Goal: Information Seeking & Learning: Learn about a topic

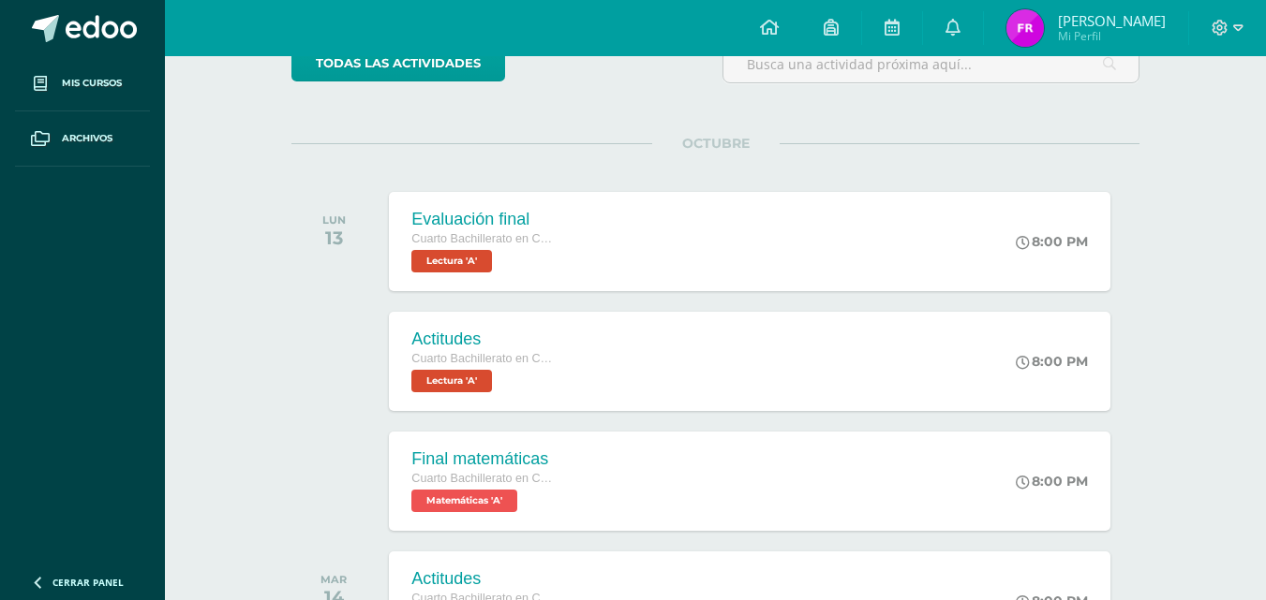
scroll to position [40, 0]
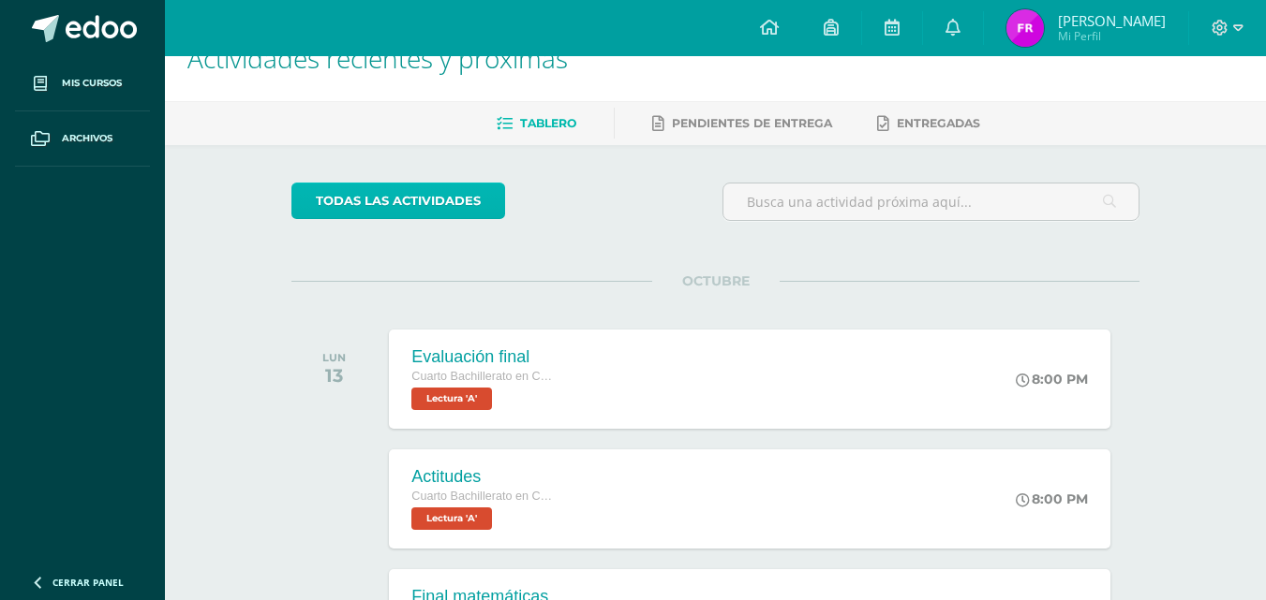
click at [469, 210] on link "todas las Actividades" at bounding box center [398, 201] width 214 height 37
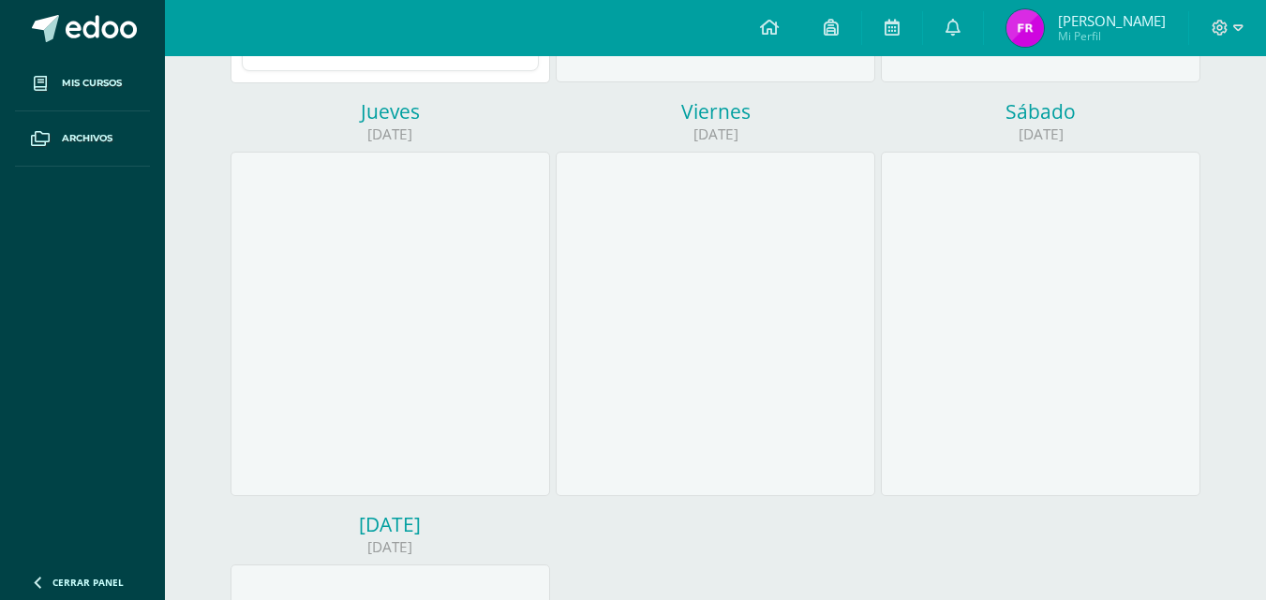
drag, startPoint x: 1272, startPoint y: 172, endPoint x: 1275, endPoint y: 280, distance: 107.8
click at [1266, 289] on html "Mis cursos Archivos Cerrar panel Biología Cuarto Bachillerato en CCLL en Diseño…" at bounding box center [633, 183] width 1266 height 1614
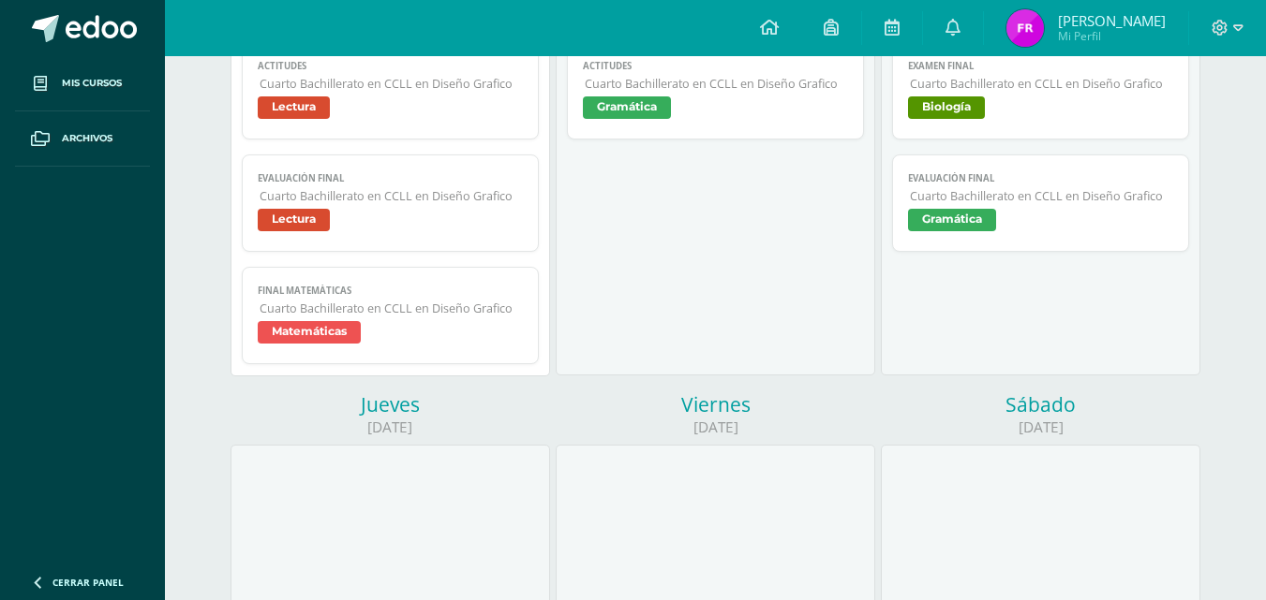
drag, startPoint x: 1264, startPoint y: 271, endPoint x: 1268, endPoint y: 203, distance: 67.6
click at [1266, 199] on html "Mis cursos Archivos Cerrar panel Biología Cuarto Bachillerato en CCLL en Diseño…" at bounding box center [633, 476] width 1266 height 1614
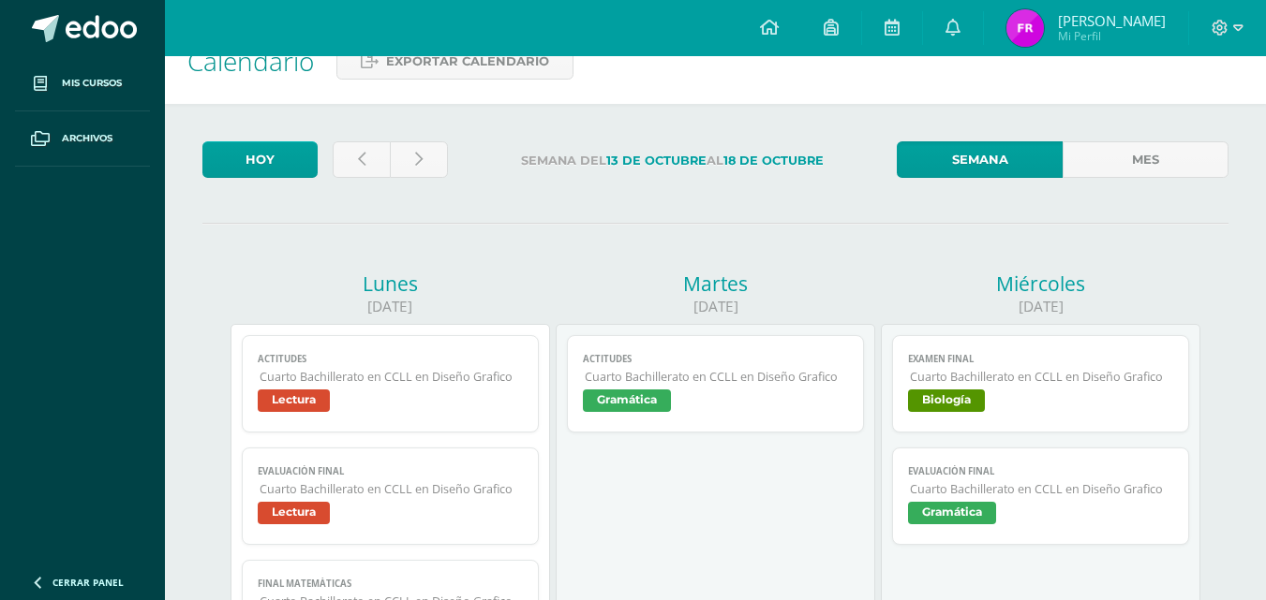
scroll to position [26, 0]
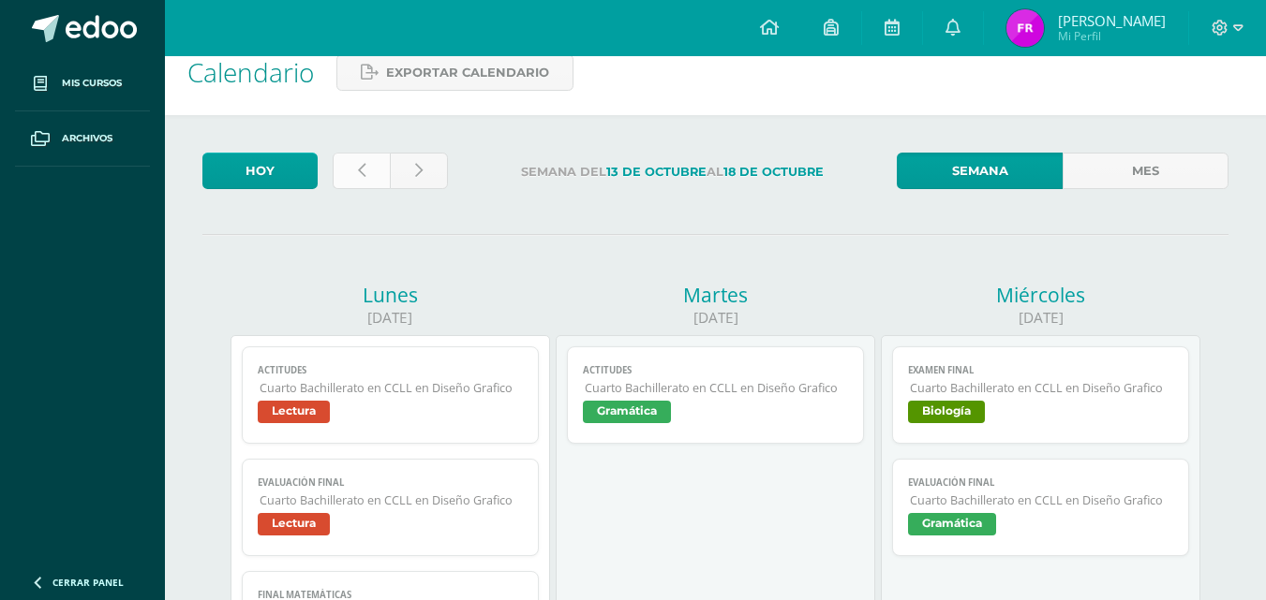
click at [354, 163] on link at bounding box center [361, 171] width 57 height 37
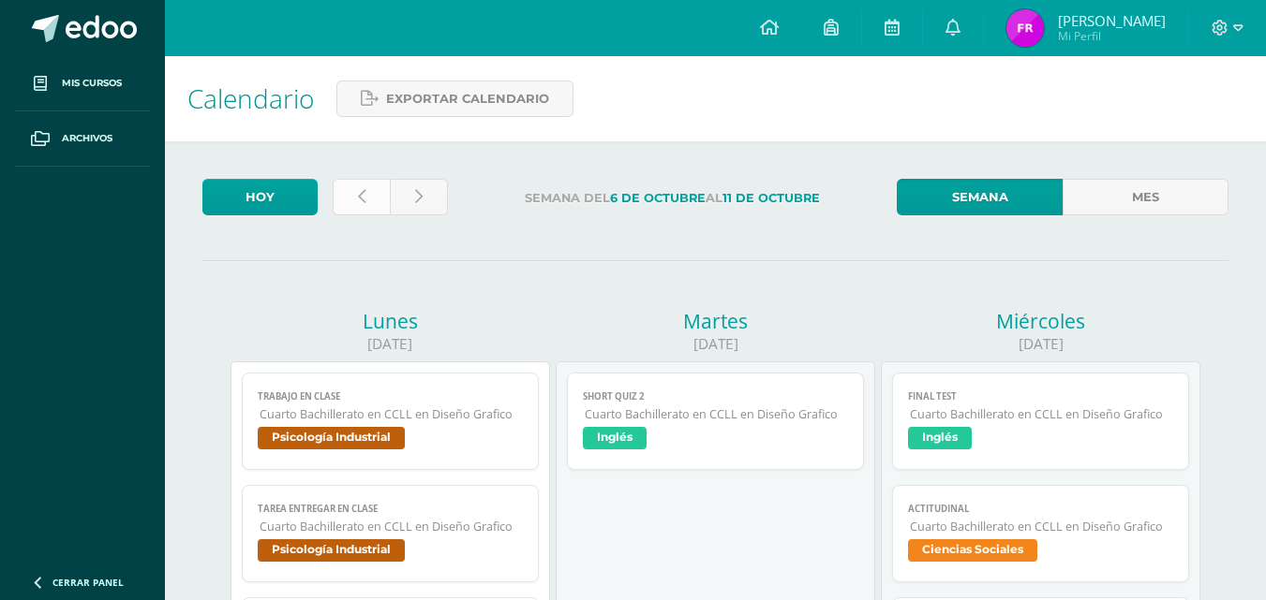
click at [372, 195] on link at bounding box center [361, 197] width 57 height 37
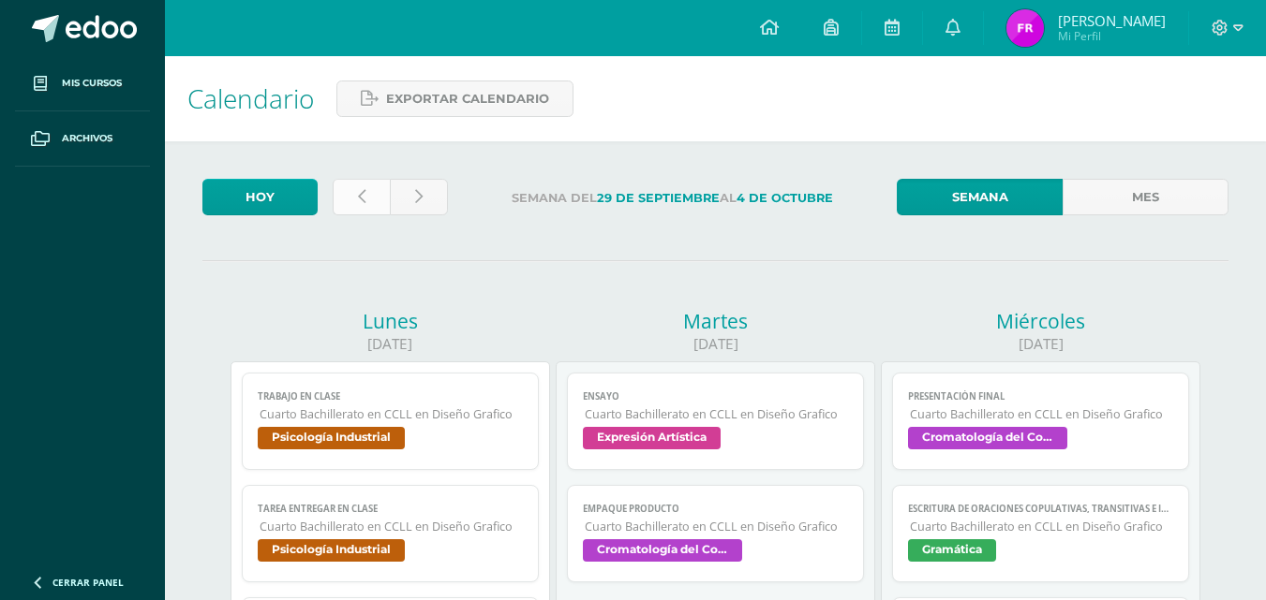
click at [372, 197] on link at bounding box center [361, 197] width 57 height 37
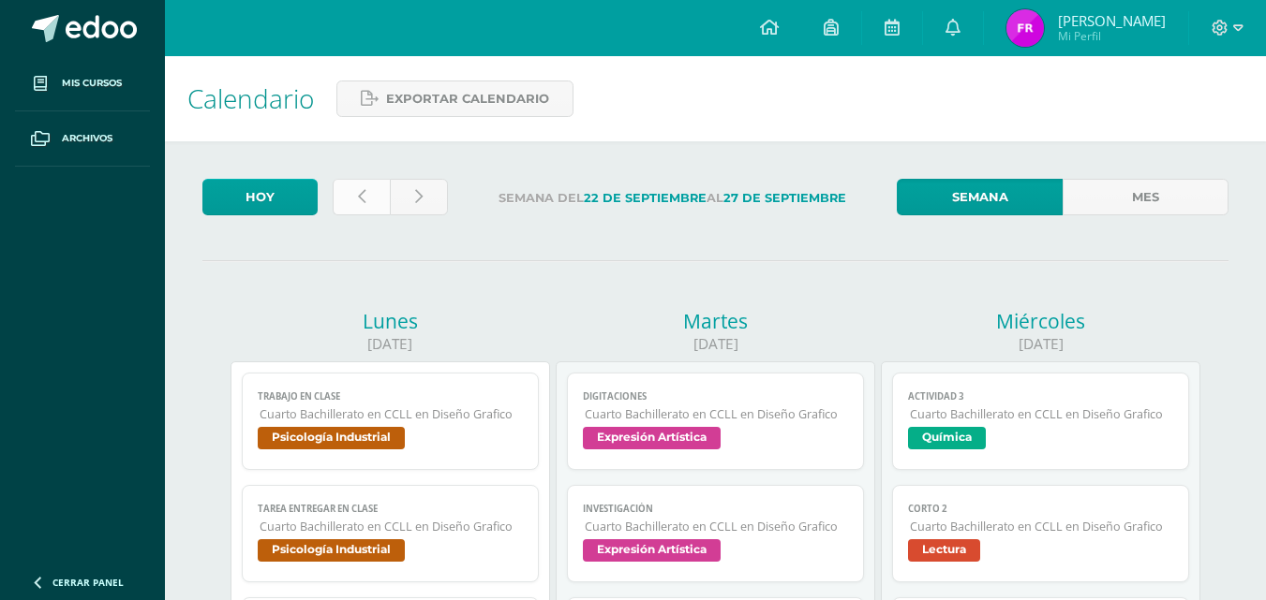
click at [359, 190] on icon at bounding box center [361, 197] width 7 height 16
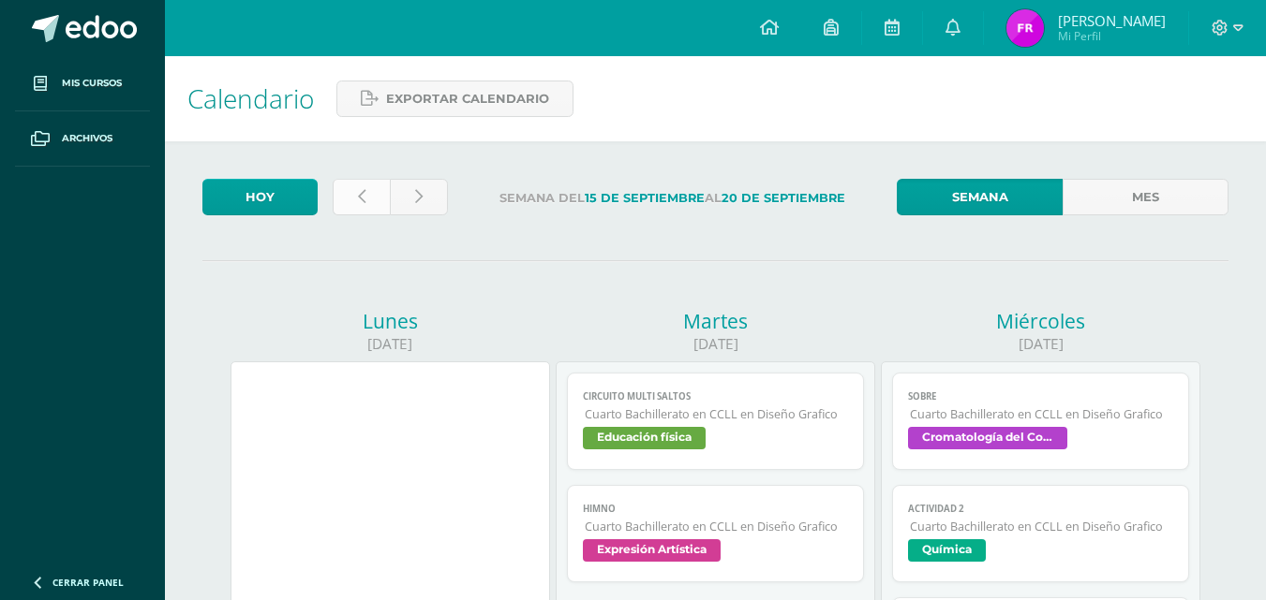
click at [360, 199] on icon at bounding box center [361, 197] width 7 height 16
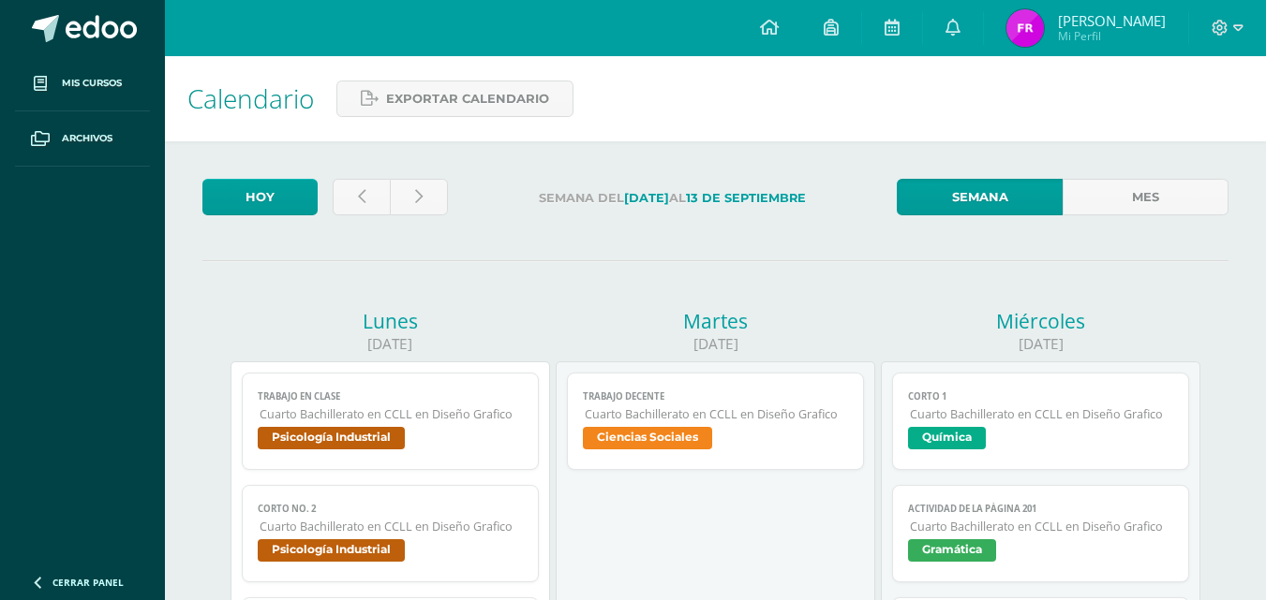
click at [427, 455] on link "Trabajo en clase Cuarto Bachillerato en CCLL en Diseño Grafico Psicología Indus…" at bounding box center [390, 421] width 296 height 97
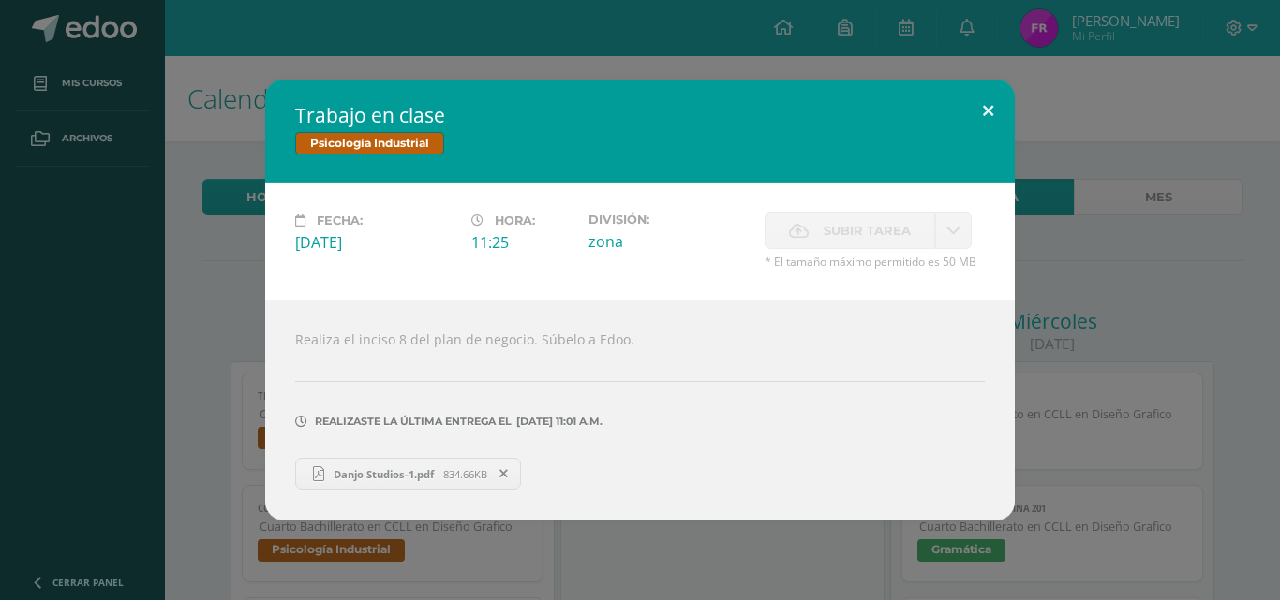
click at [994, 107] on button at bounding box center [987, 112] width 53 height 64
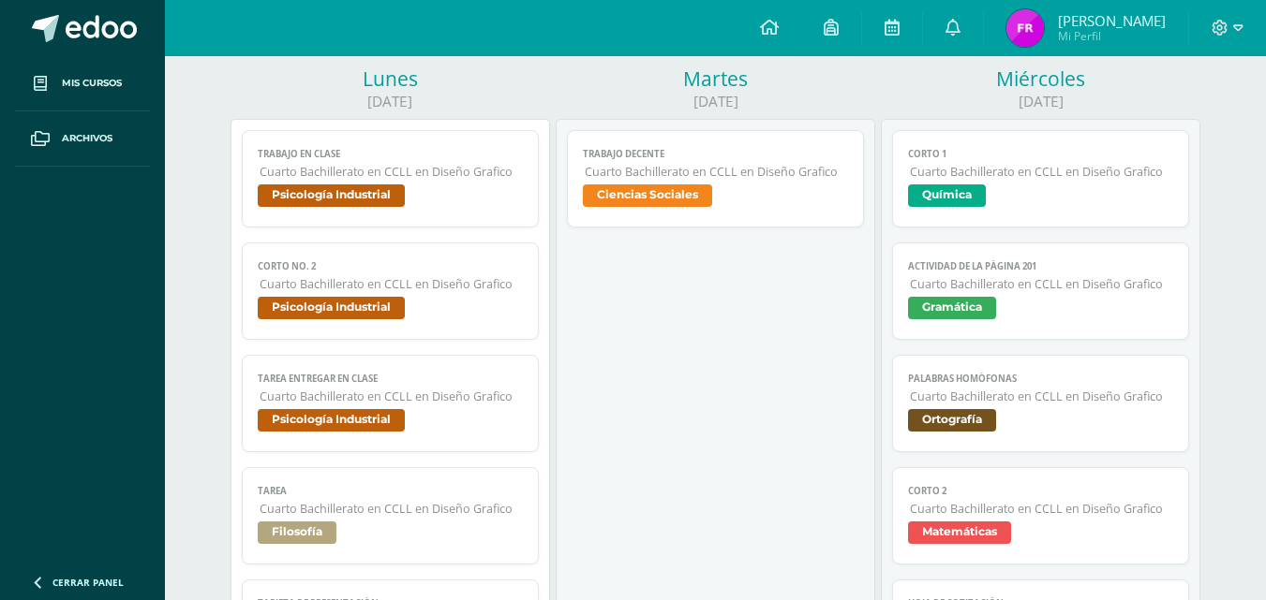
scroll to position [265, 0]
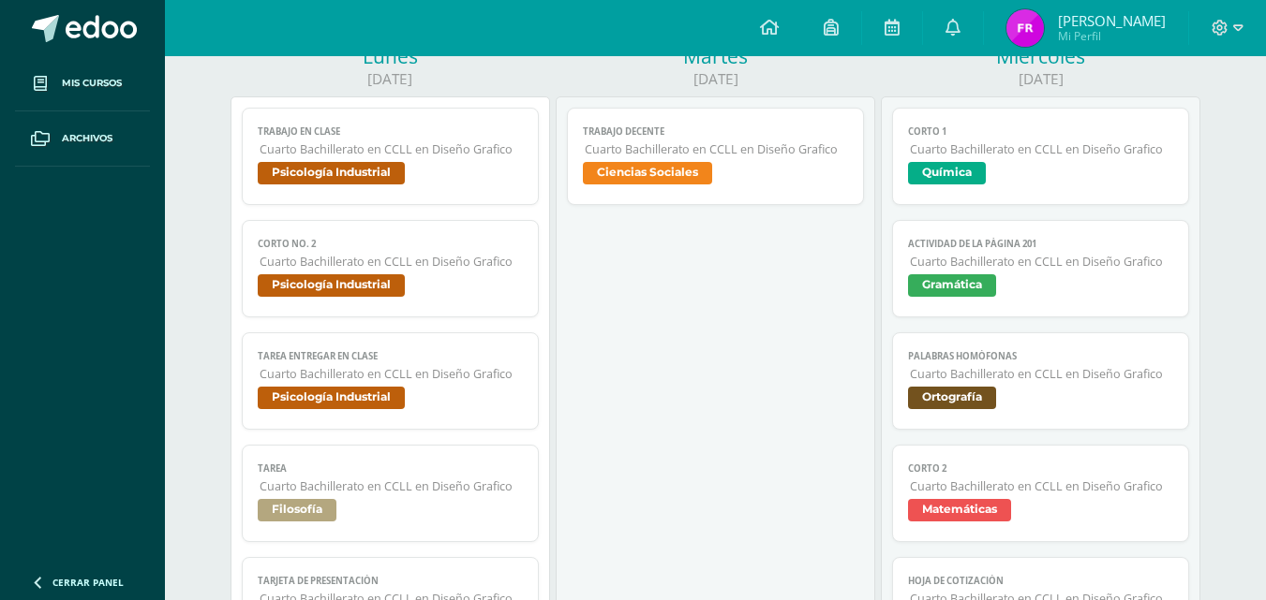
click at [408, 272] on link "Corto No. 2 Cuarto Bachillerato en CCLL en Diseño Grafico Psicología Industrial" at bounding box center [390, 268] width 296 height 97
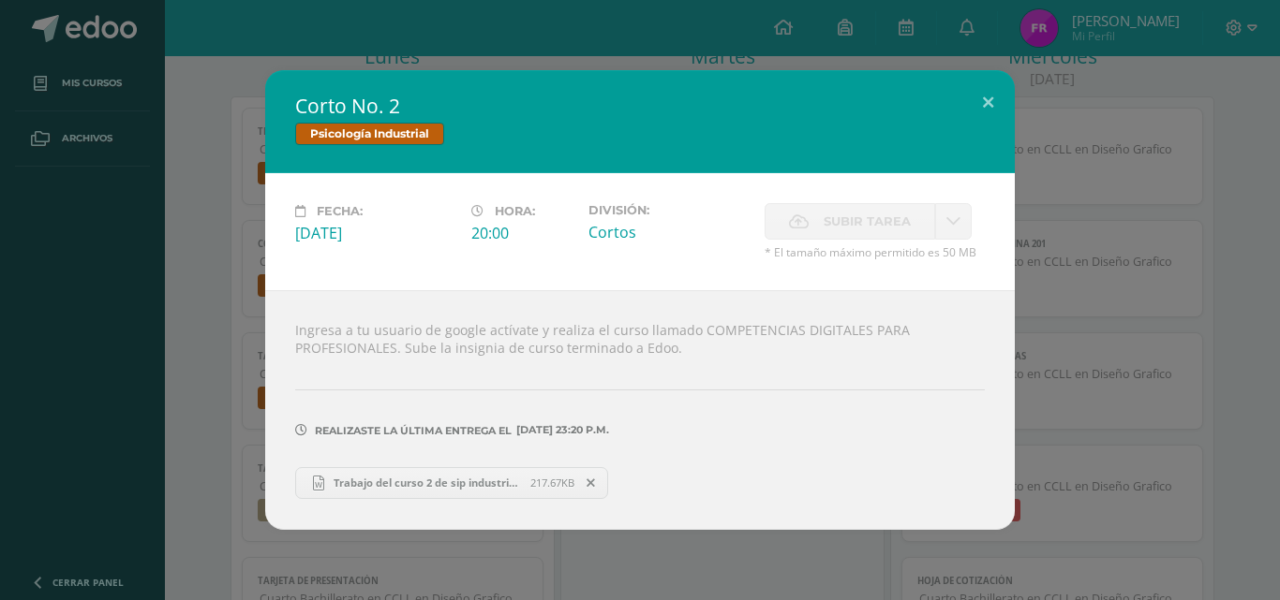
click at [994, 189] on div "Fecha: Lunes 08 de Septiembre Hora: 20:00 División: Cortos Subir tarea Cancelar" at bounding box center [639, 231] width 749 height 117
click at [985, 111] on button at bounding box center [987, 102] width 53 height 64
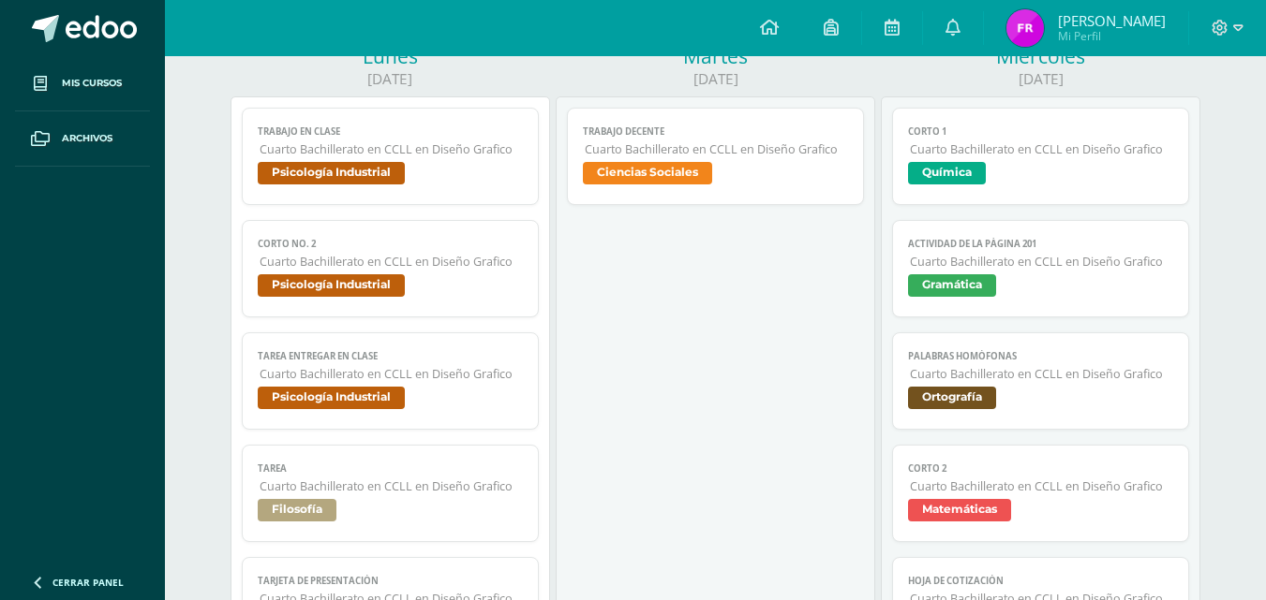
click at [497, 381] on span "Cuarto Bachillerato en CCLL en Diseño Grafico" at bounding box center [390, 374] width 262 height 16
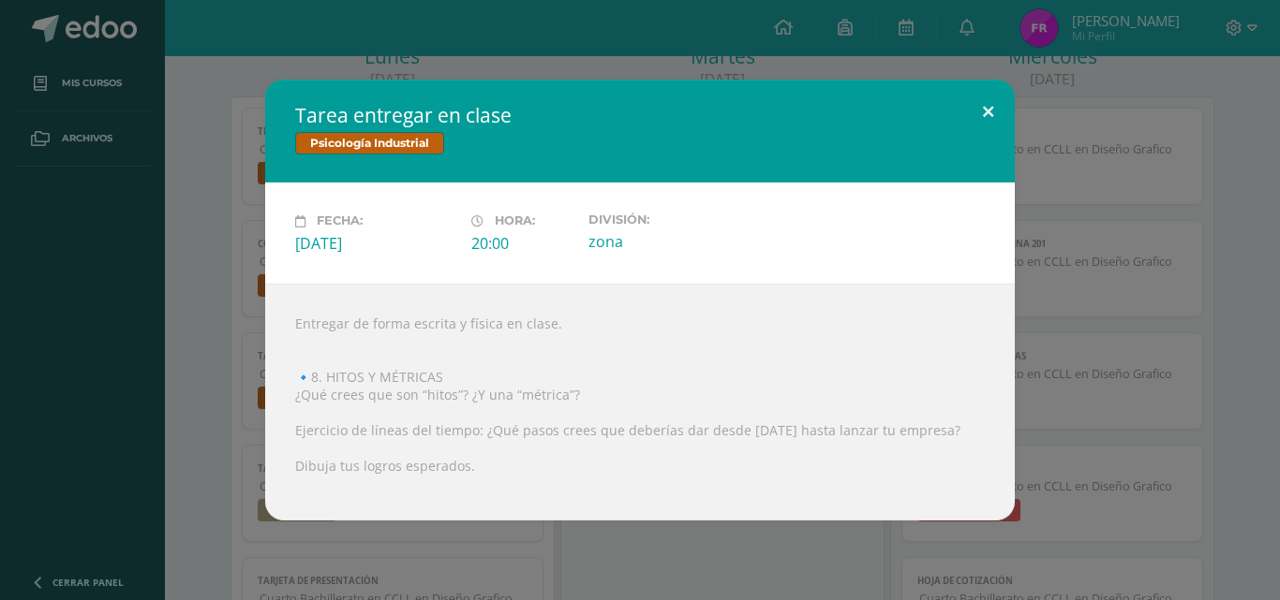
click at [992, 99] on button at bounding box center [987, 112] width 53 height 64
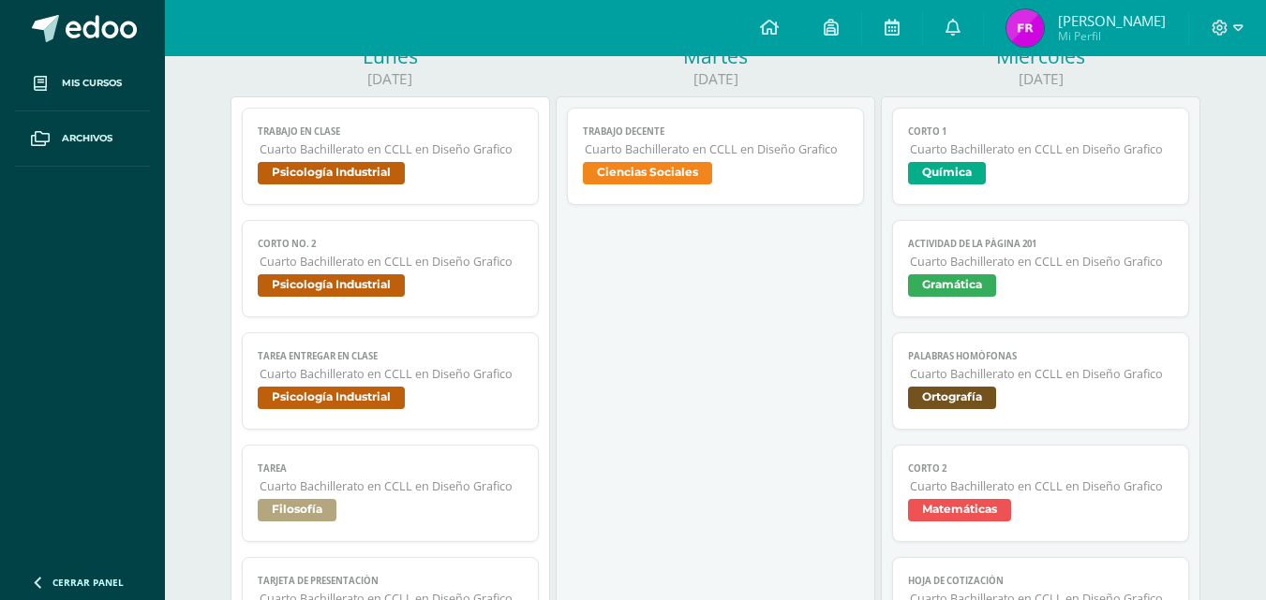
scroll to position [34, 0]
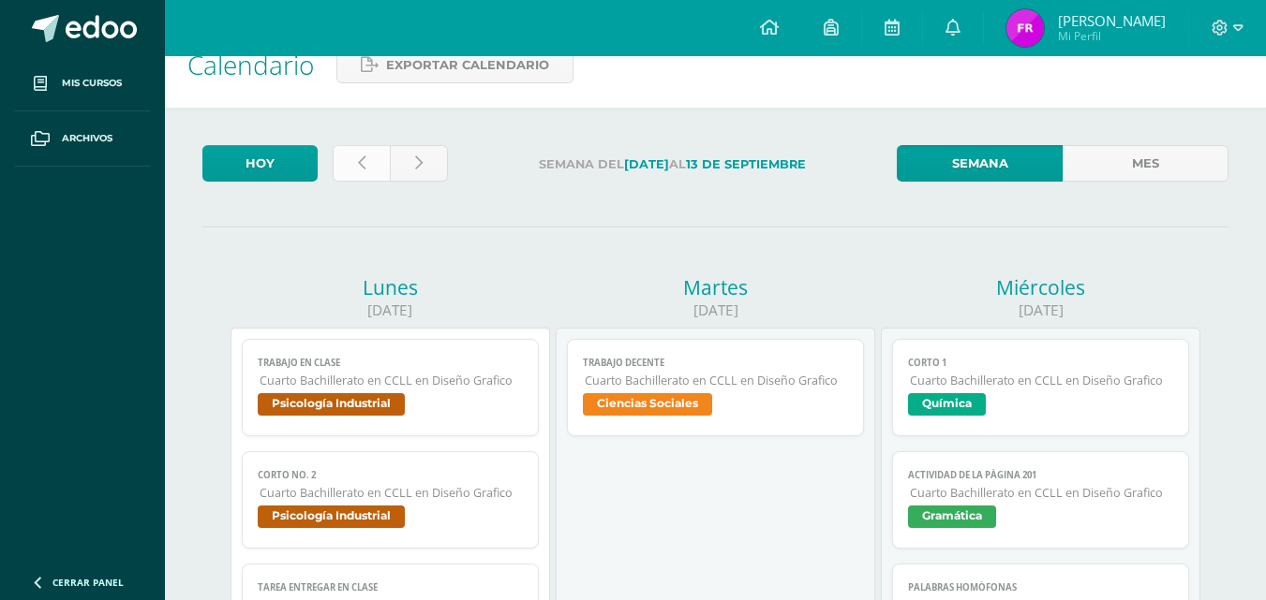
click at [378, 173] on link at bounding box center [361, 163] width 57 height 37
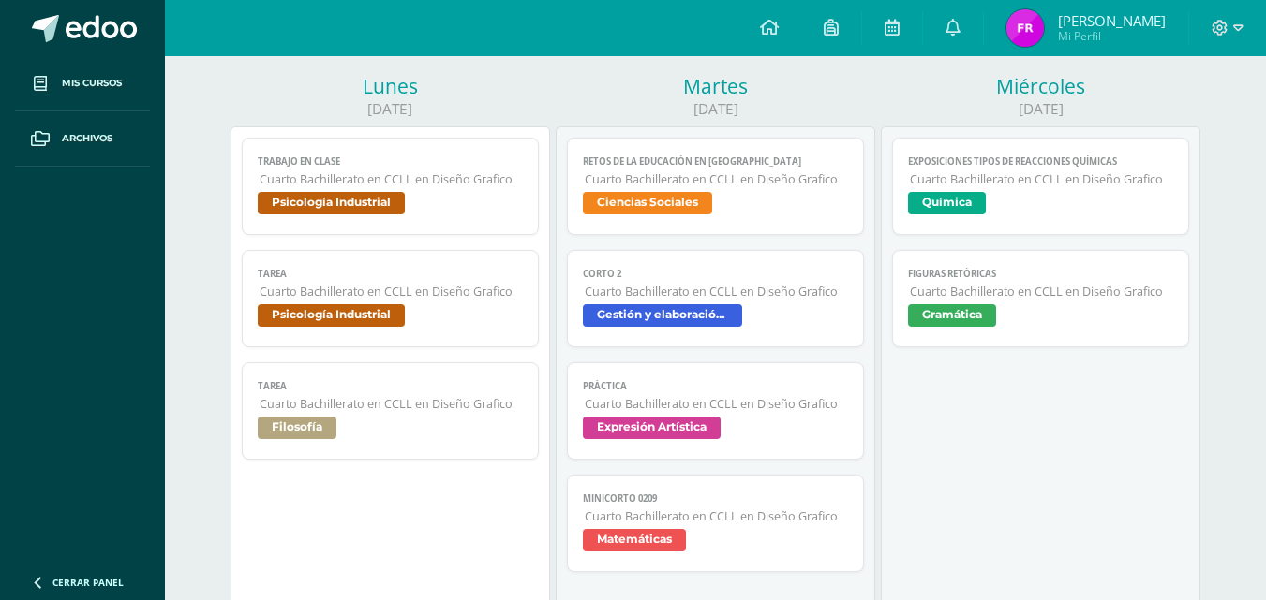
drag, startPoint x: 1274, startPoint y: 140, endPoint x: 1276, endPoint y: 200, distance: 60.0
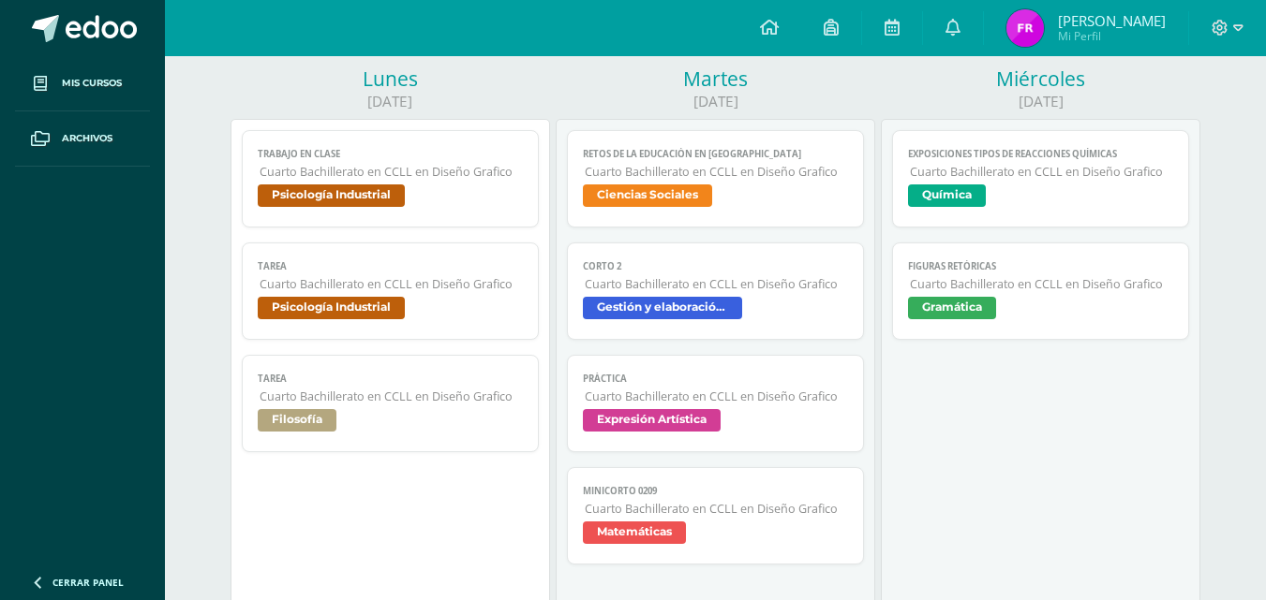
click at [353, 260] on span "Tarea" at bounding box center [390, 266] width 264 height 12
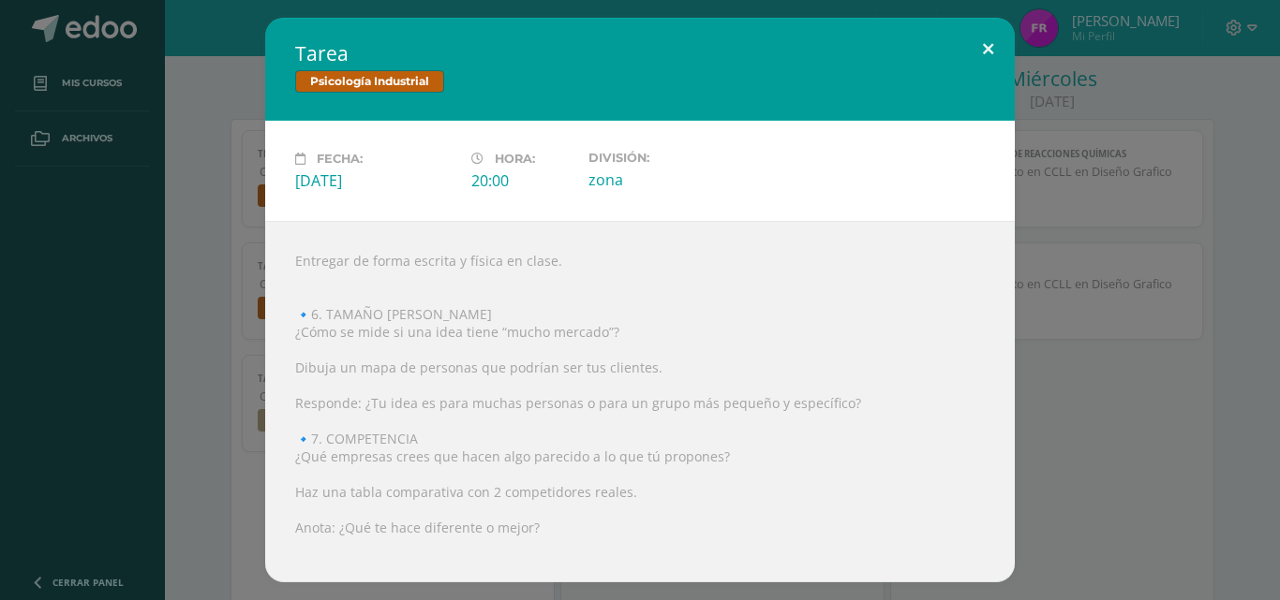
click at [982, 47] on button at bounding box center [987, 50] width 53 height 64
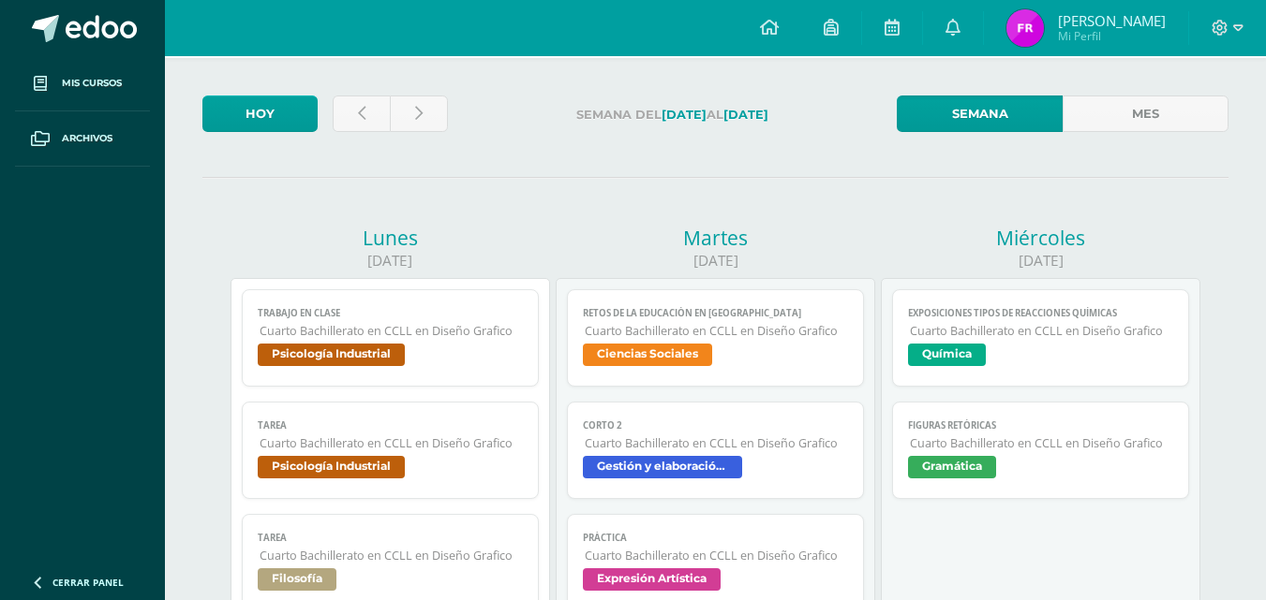
scroll to position [50, 0]
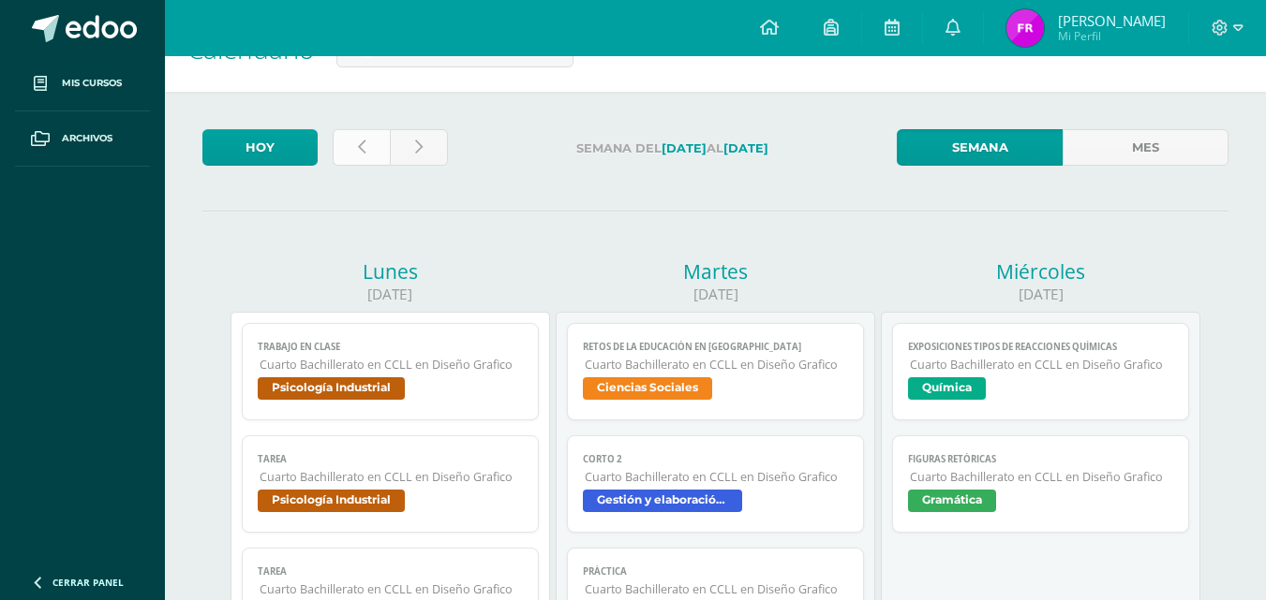
click at [370, 150] on link at bounding box center [361, 147] width 57 height 37
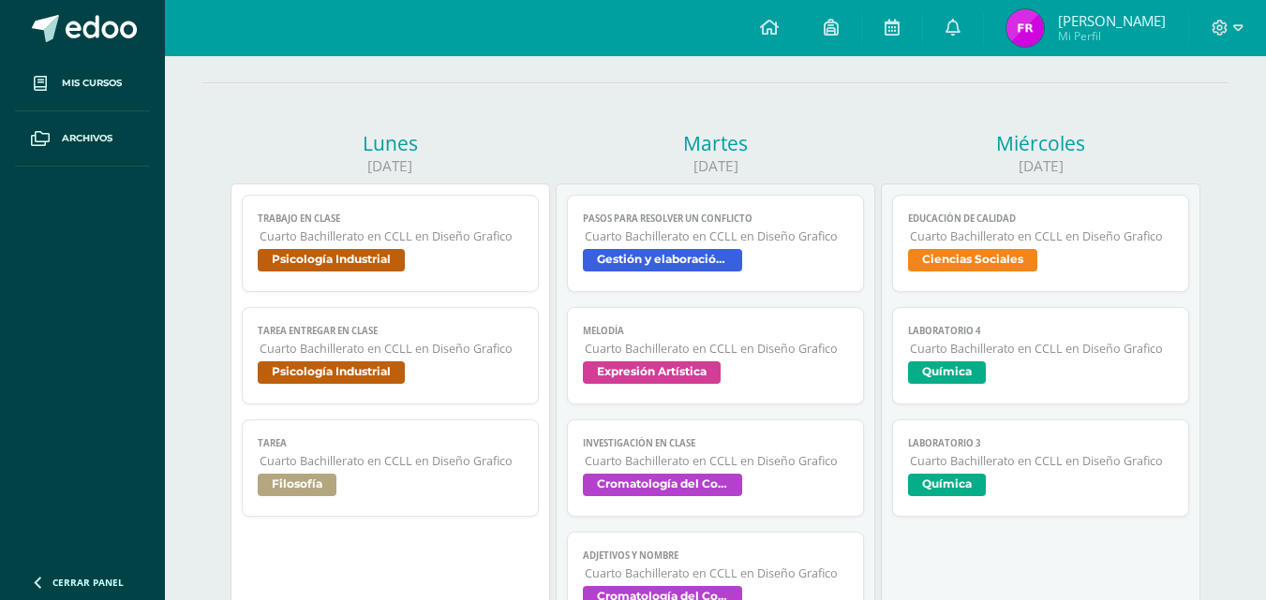
scroll to position [195, 0]
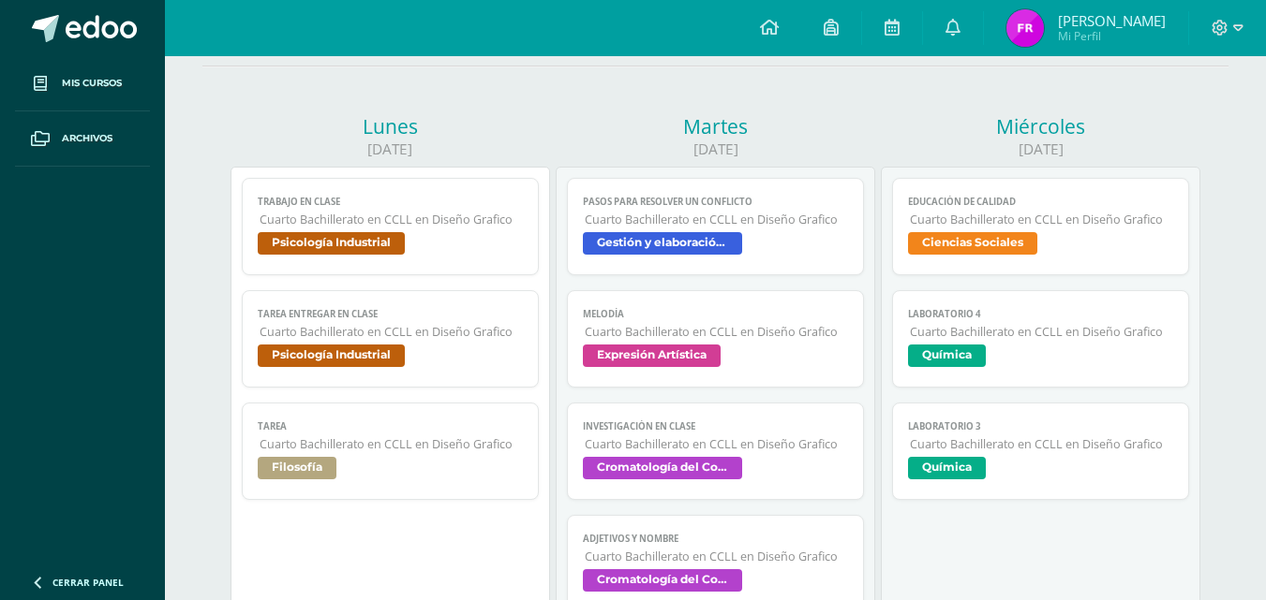
click at [380, 364] on span "Psicología Industrial" at bounding box center [331, 356] width 147 height 22
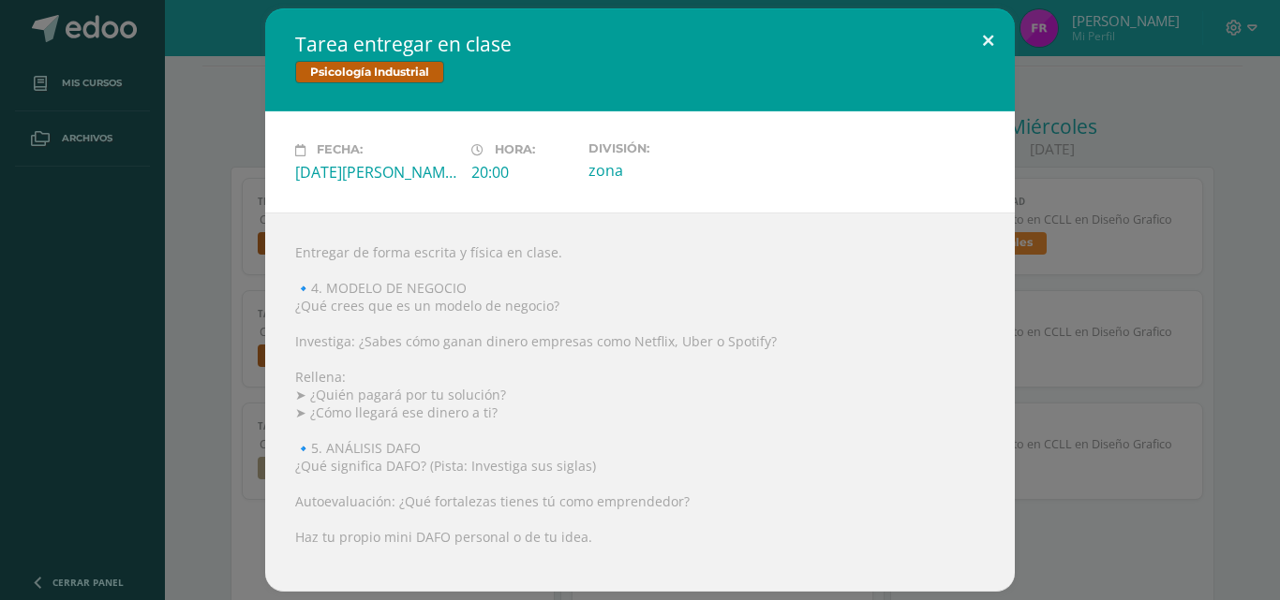
click at [994, 31] on button at bounding box center [987, 40] width 53 height 64
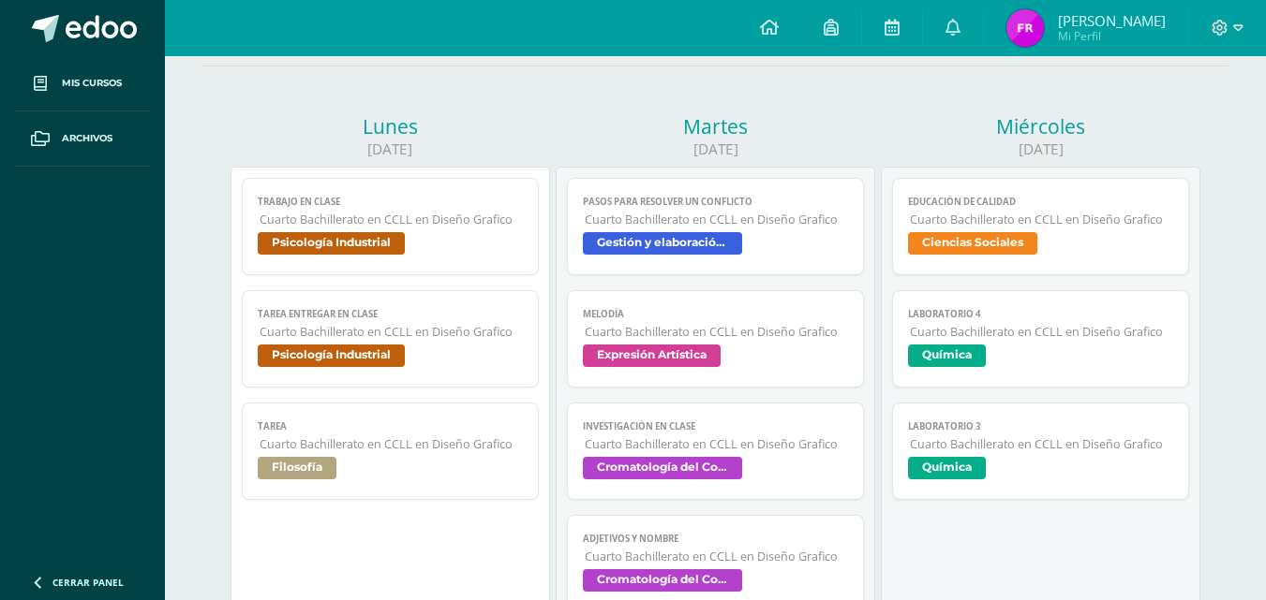
scroll to position [0, 0]
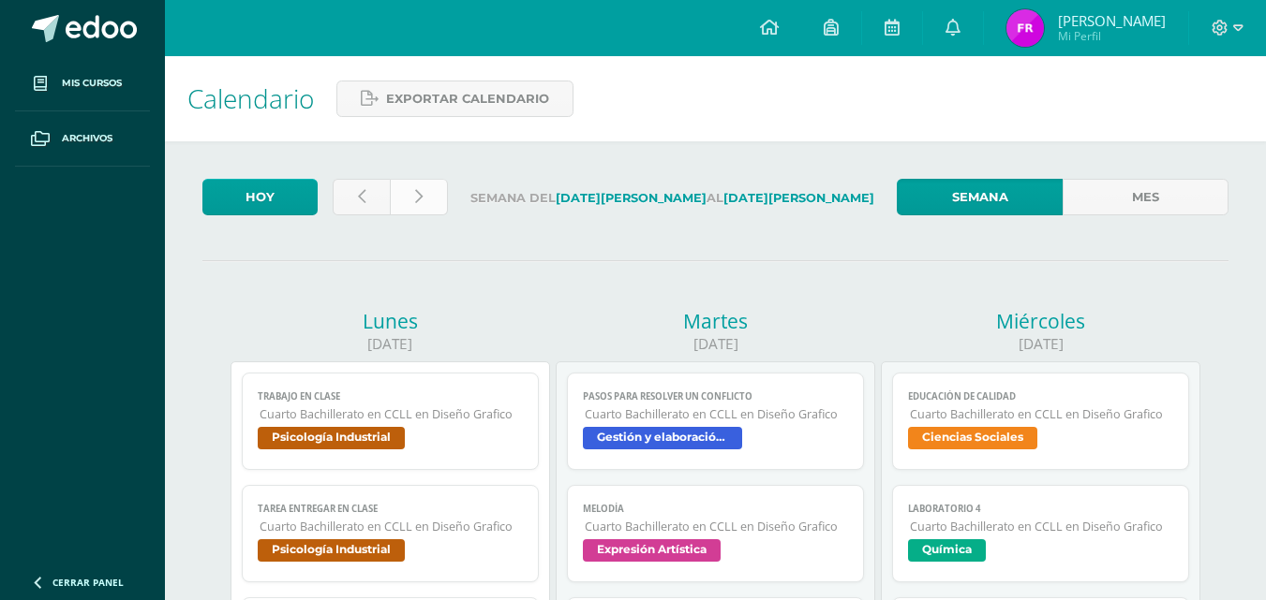
click at [422, 194] on link at bounding box center [418, 197] width 57 height 37
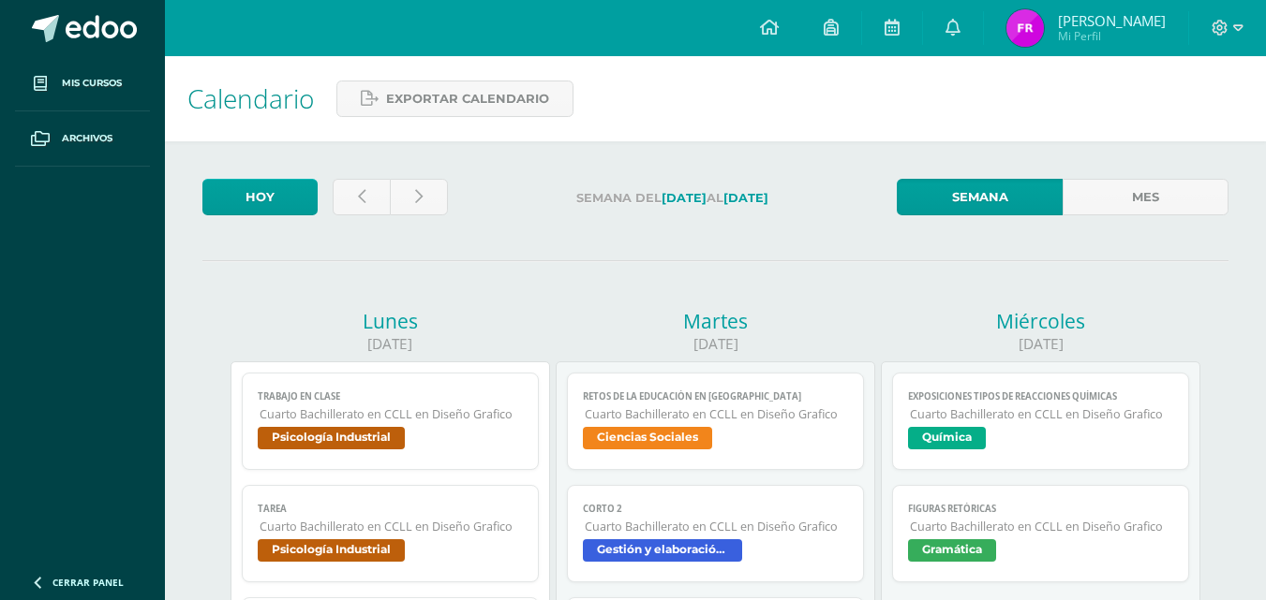
click at [400, 439] on span "Psicología Industrial" at bounding box center [331, 438] width 147 height 22
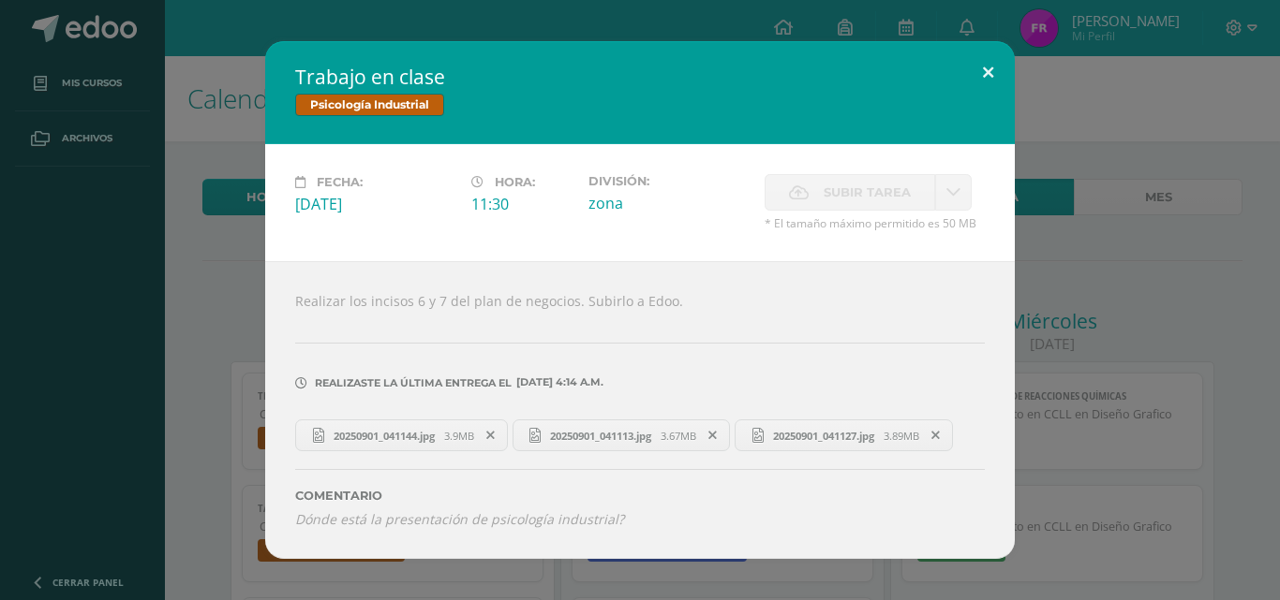
click at [994, 65] on button at bounding box center [987, 73] width 53 height 64
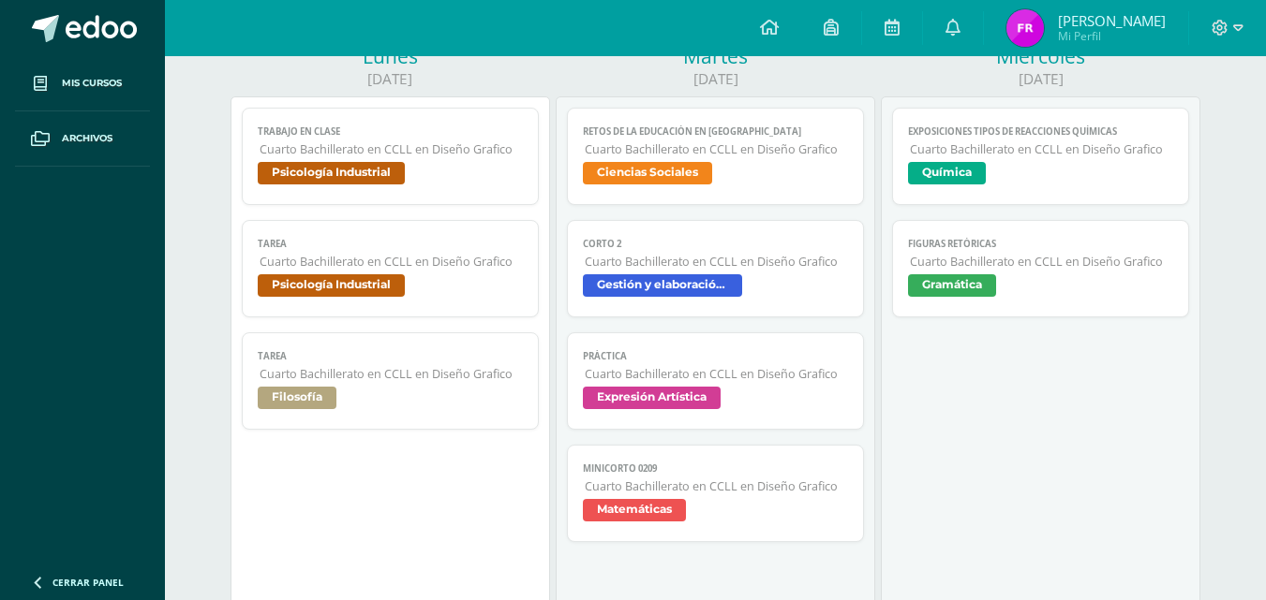
scroll to position [269, 0]
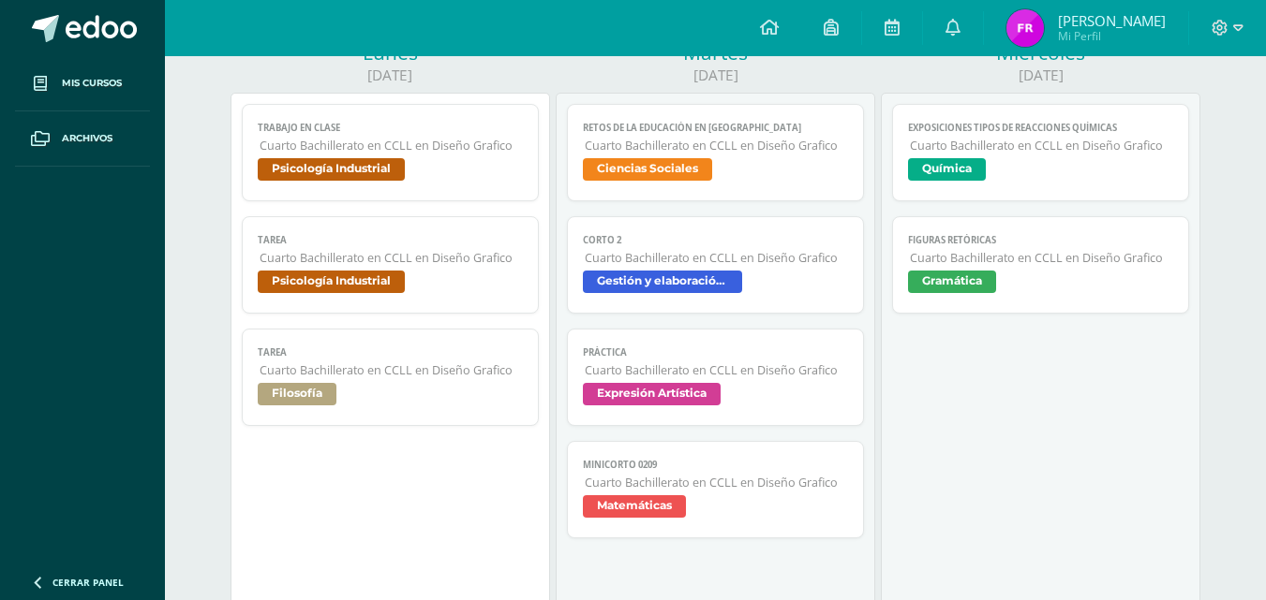
click at [494, 259] on span "Cuarto Bachillerato en CCLL en Diseño Grafico" at bounding box center [390, 258] width 262 height 16
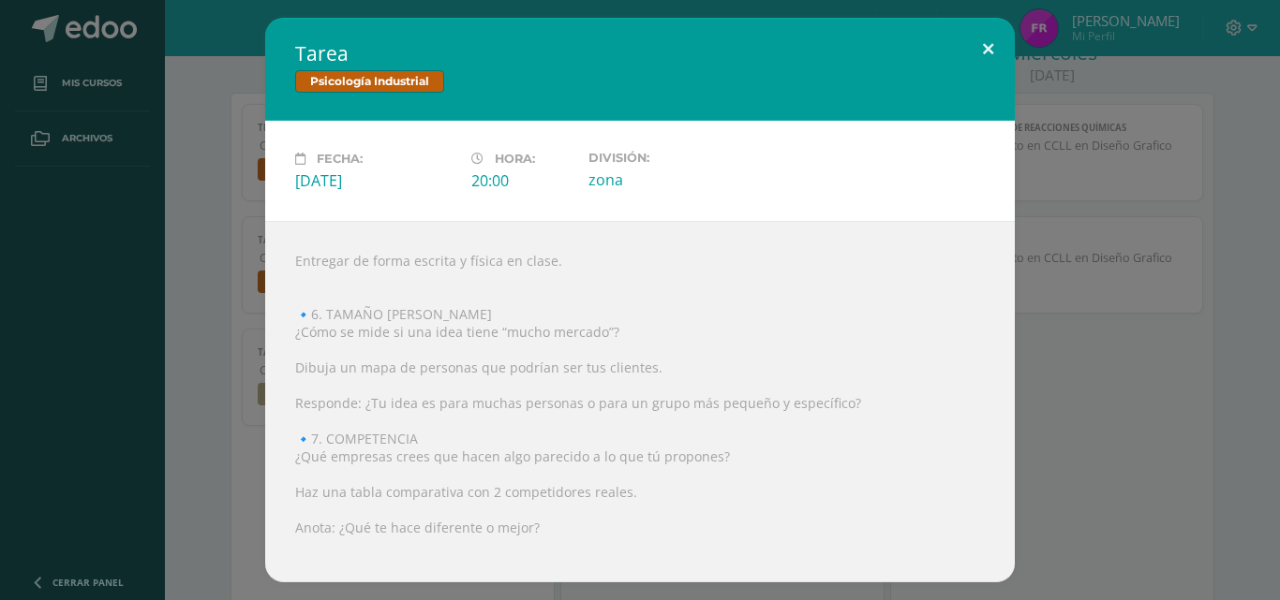
click at [1000, 39] on button at bounding box center [987, 50] width 53 height 64
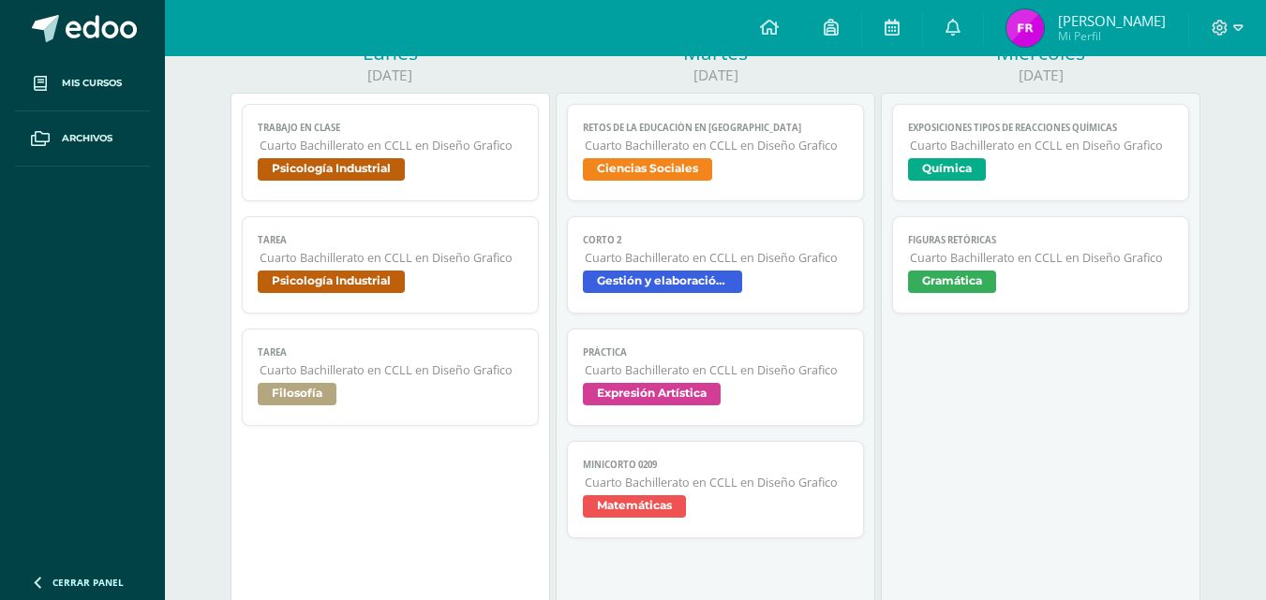
scroll to position [68, 0]
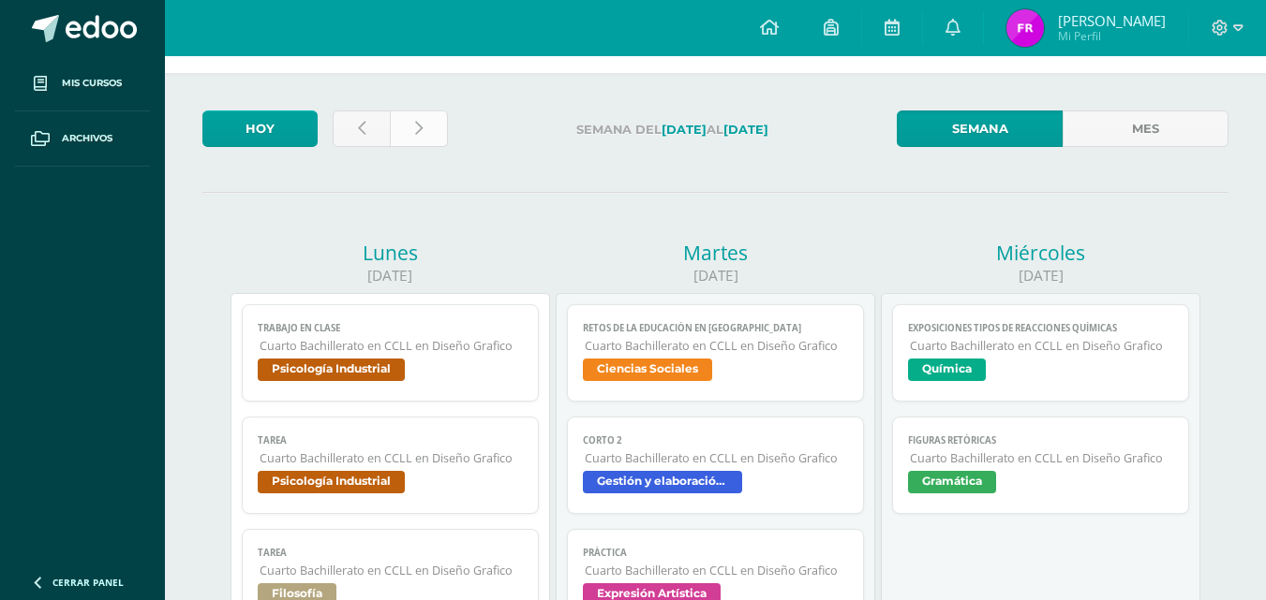
click at [419, 136] on icon at bounding box center [418, 129] width 7 height 16
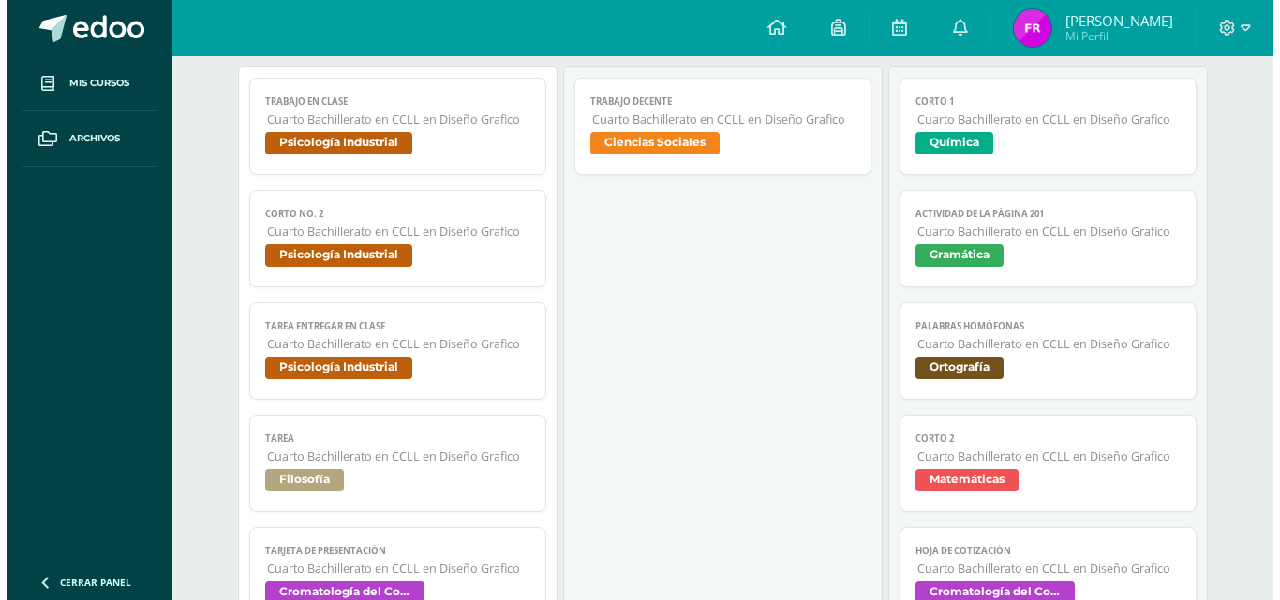
scroll to position [318, 0]
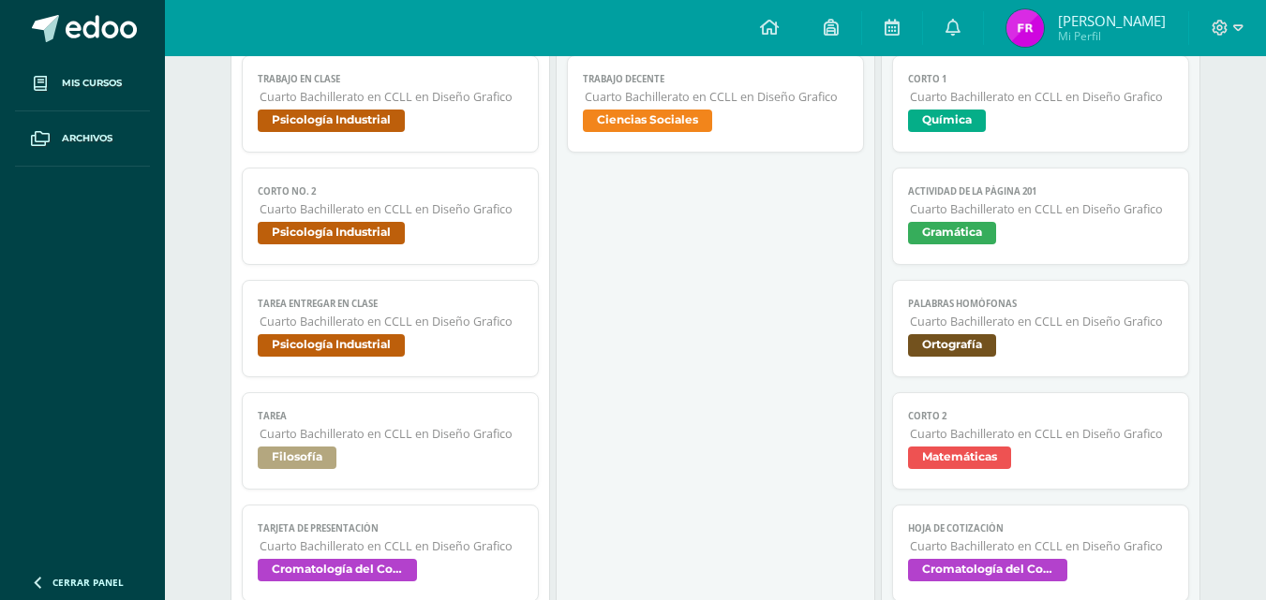
click at [445, 201] on span "Cuarto Bachillerato en CCLL en Diseño Grafico" at bounding box center [390, 209] width 262 height 16
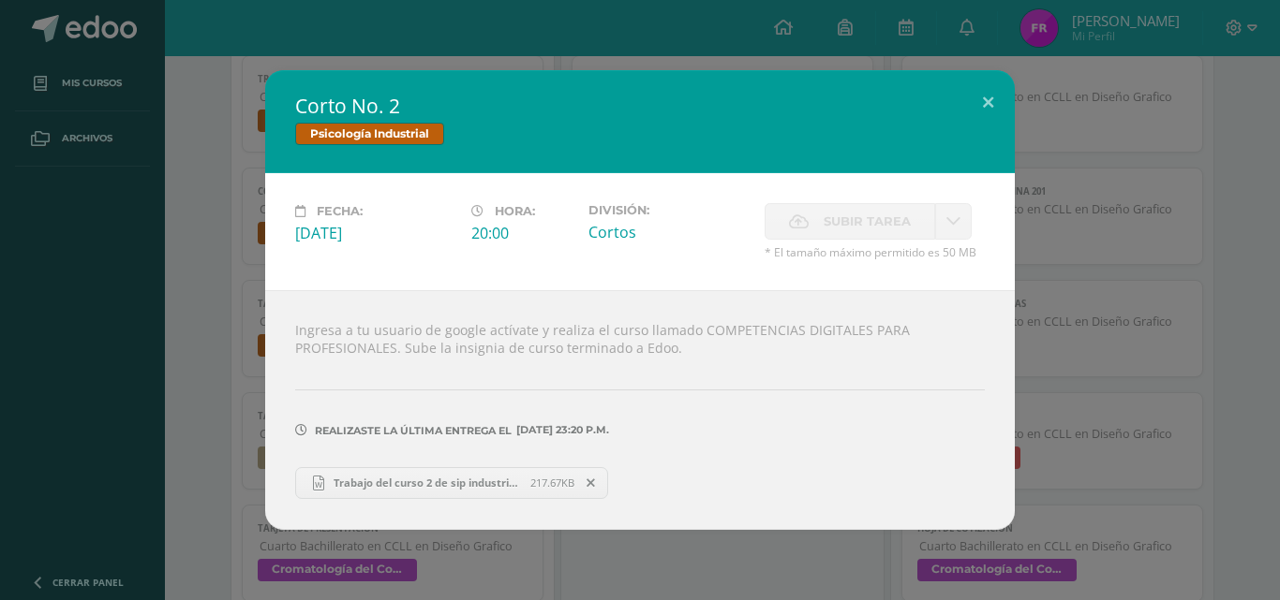
click at [1177, 129] on div "Corto No. 2 Psicología Industrial Fecha: [DATE] Hora: 20:00 División: [GEOGRAPH…" at bounding box center [639, 299] width 1265 height 459
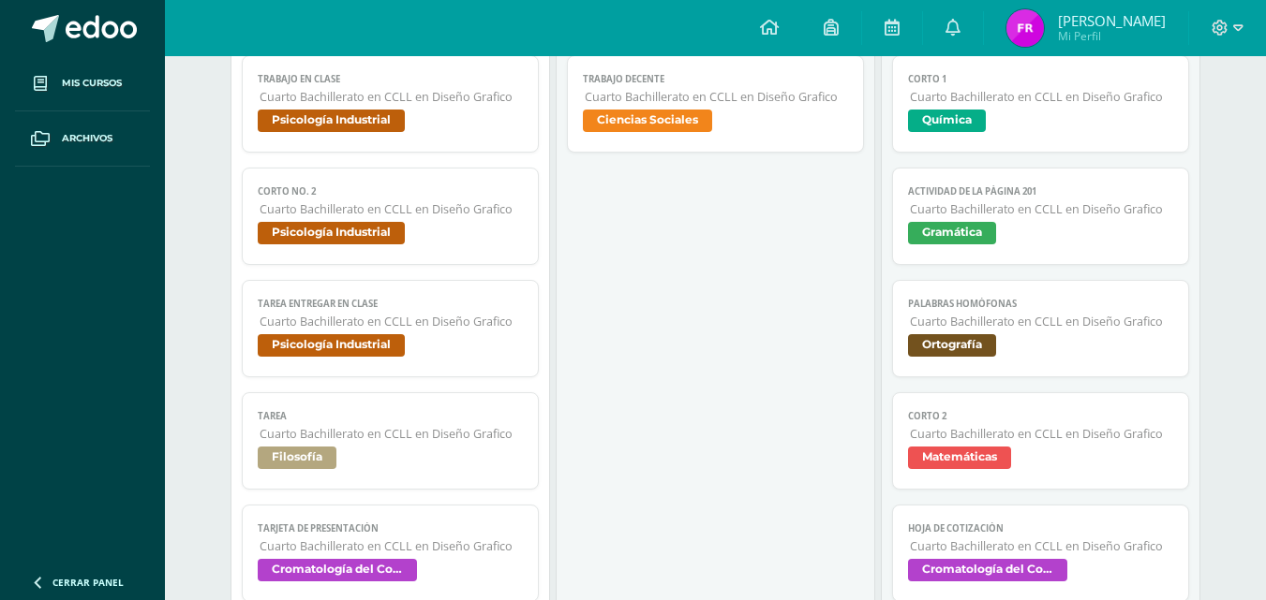
click at [406, 358] on span "Psicología Industrial" at bounding box center [390, 347] width 264 height 27
